Goal: Communication & Community: Answer question/provide support

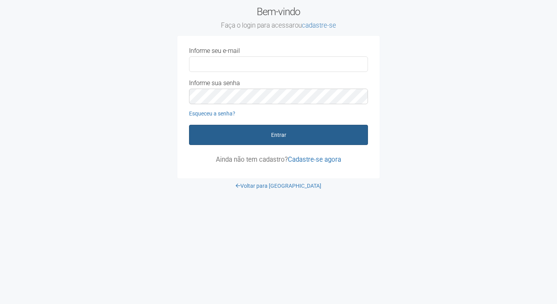
type input "**********"
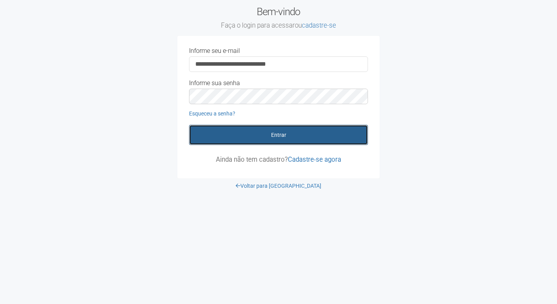
click at [243, 133] on button "Entrar" at bounding box center [278, 135] width 179 height 20
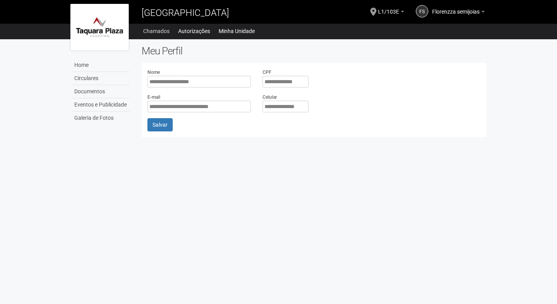
click at [169, 32] on li "Chamados" at bounding box center [160, 31] width 34 height 11
click at [200, 25] on div "Home Home Circulares Documentos Eventos e Publicidade Galeria de Fotos Chamados…" at bounding box center [279, 30] width 428 height 13
click at [200, 26] on link "Autorizações" at bounding box center [194, 31] width 32 height 11
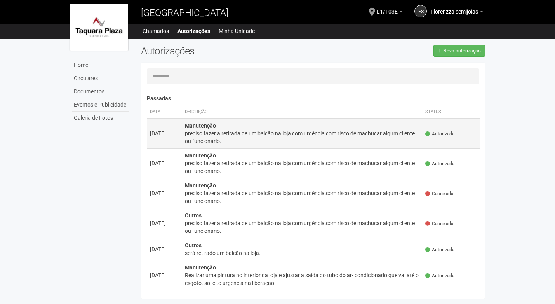
click at [399, 139] on div "preciso fazer a retirada de um balcão na loja com urgência,com risco de machuca…" at bounding box center [302, 137] width 235 height 16
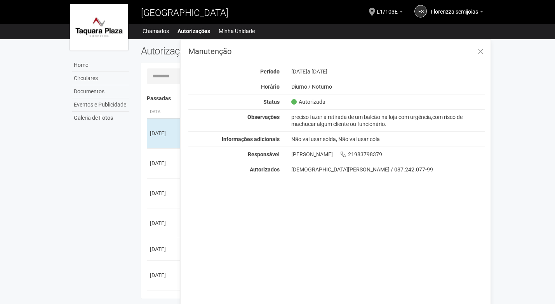
click at [255, 301] on div "Manutenção Período 13/08/2025 a 22/08/2025 Horário Diurno / Noturno Status Auto…" at bounding box center [335, 177] width 311 height 277
